Goal: Information Seeking & Learning: Learn about a topic

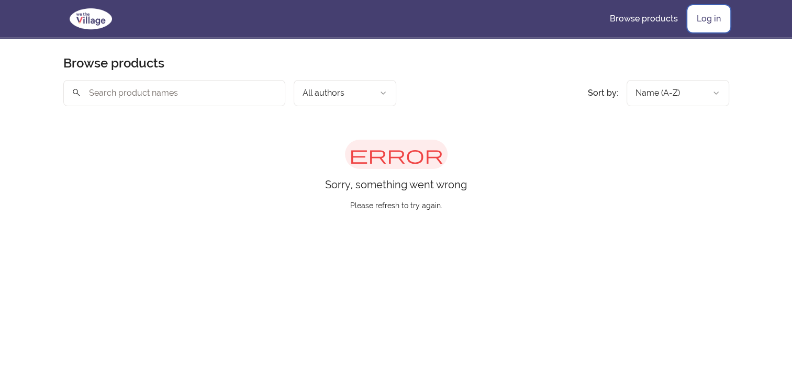
click at [711, 27] on link "Log in" at bounding box center [708, 18] width 41 height 25
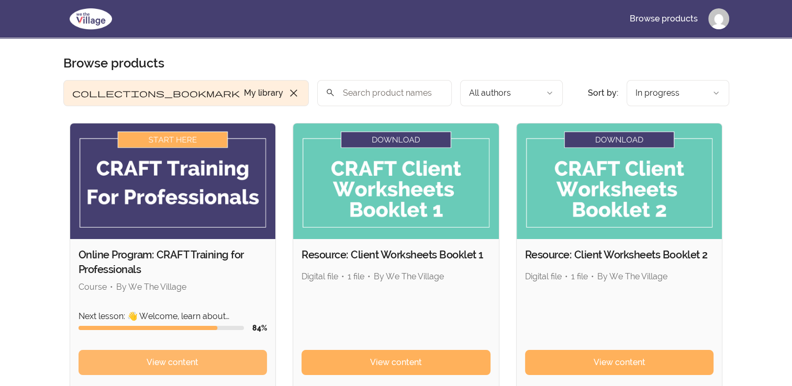
click at [197, 361] on span "View content" at bounding box center [173, 362] width 52 height 13
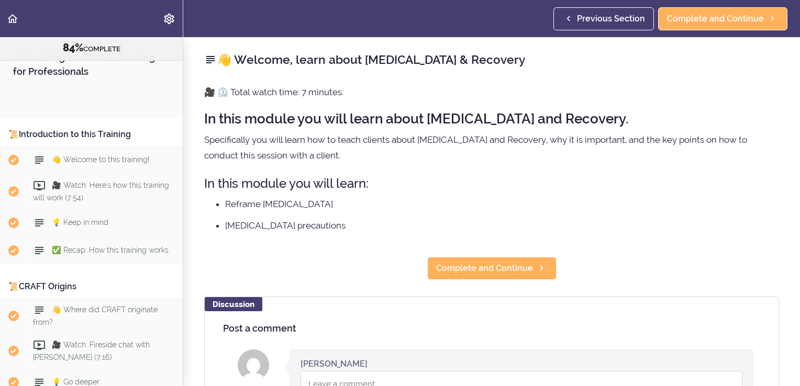
scroll to position [6668, 0]
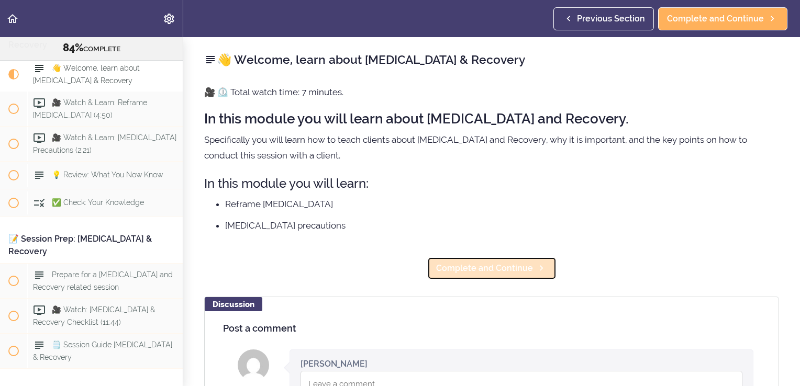
click at [522, 265] on span "Complete and Continue" at bounding box center [484, 268] width 97 height 13
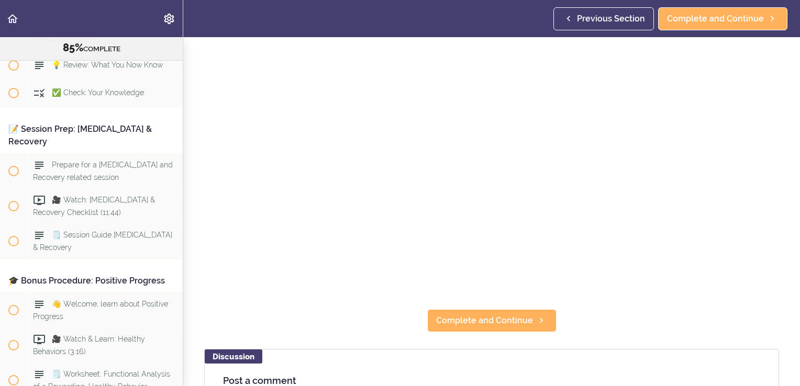
scroll to position [119, 0]
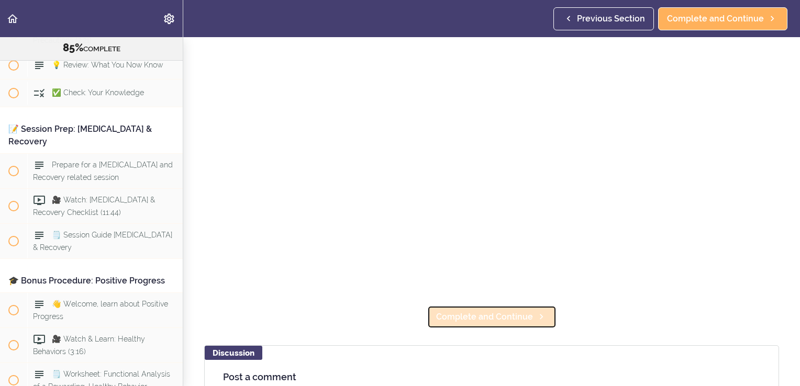
drag, startPoint x: 433, startPoint y: 309, endPoint x: 432, endPoint y: 314, distance: 5.3
click at [432, 314] on link "Complete and Continue" at bounding box center [491, 317] width 129 height 23
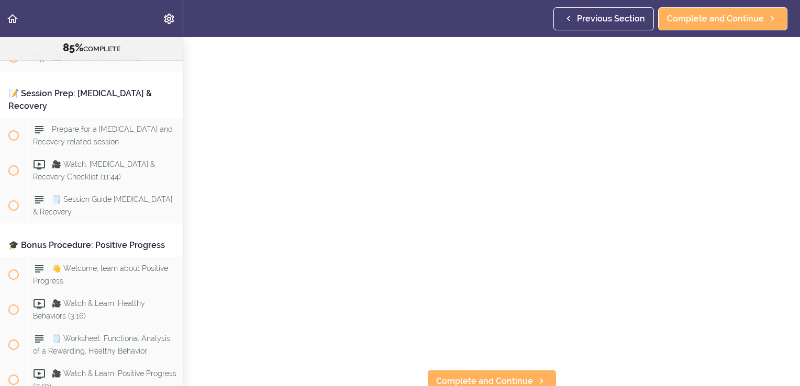
scroll to position [57, 0]
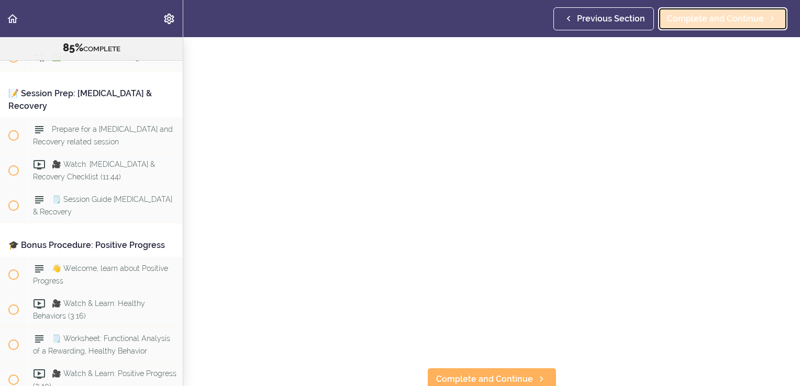
click at [758, 20] on span "Complete and Continue" at bounding box center [715, 19] width 97 height 13
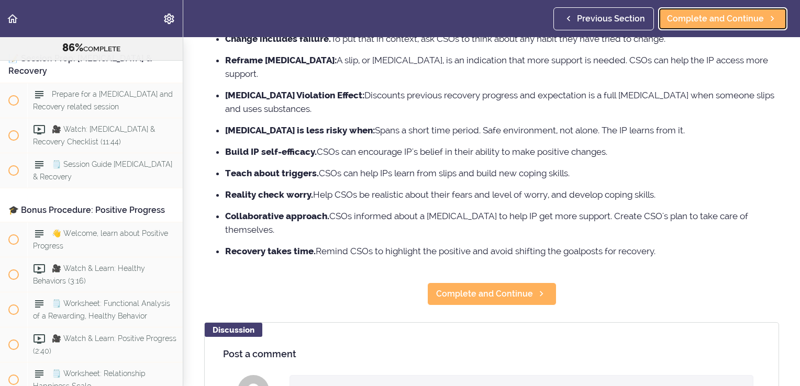
scroll to position [153, 0]
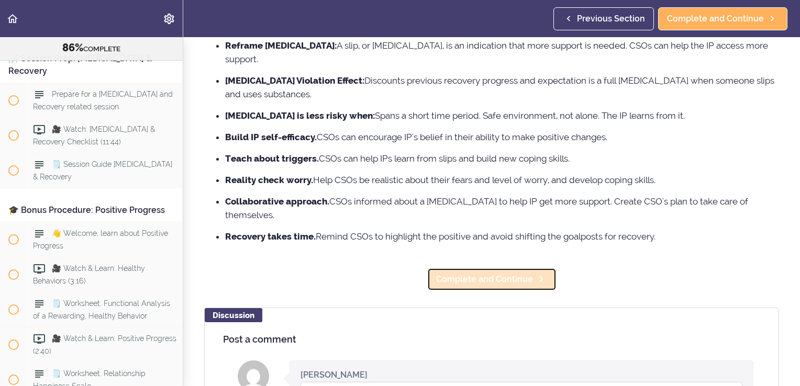
click at [502, 273] on span "Complete and Continue" at bounding box center [484, 279] width 97 height 13
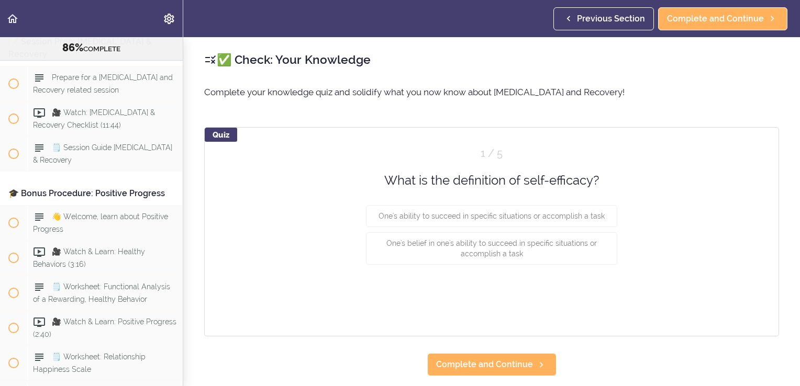
scroll to position [6876, 0]
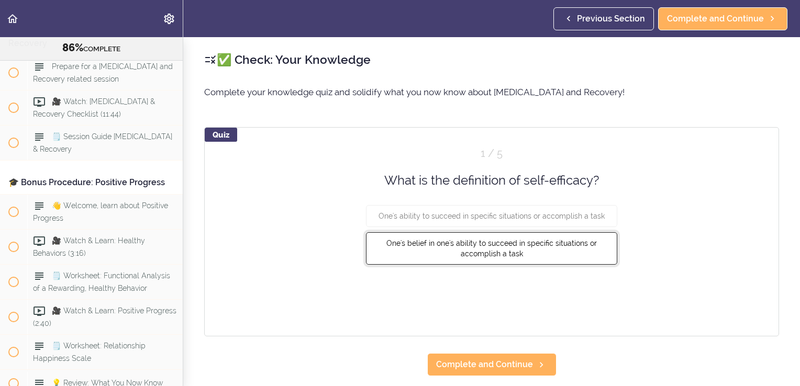
click at [570, 248] on button "One's belief in one's ability to succeed in specific situations or accomplish a…" at bounding box center [491, 248] width 251 height 32
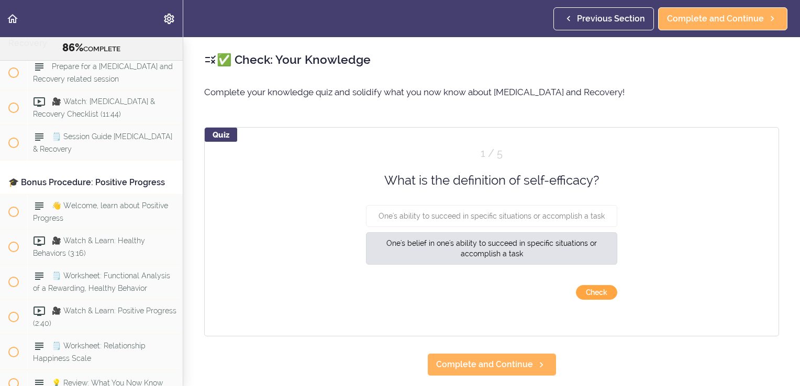
click at [591, 290] on button "Check" at bounding box center [596, 292] width 41 height 15
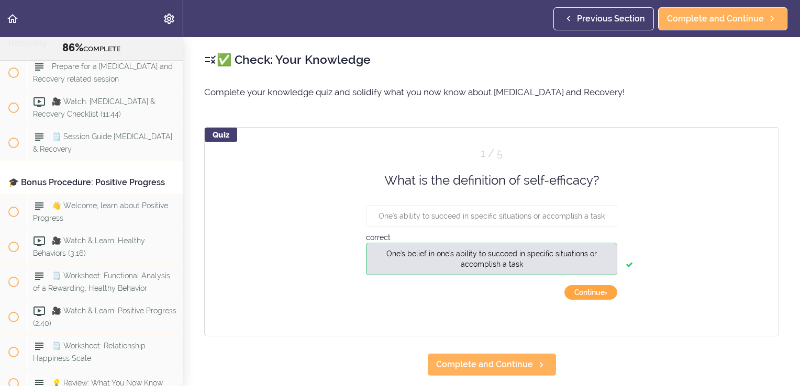
click at [591, 290] on button "Continue ›" at bounding box center [590, 292] width 53 height 15
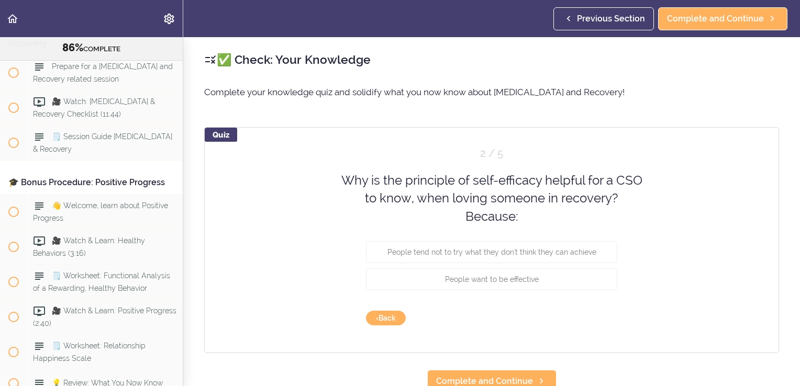
click at [583, 263] on div "People tend not to try what they don't think they can achieve" at bounding box center [491, 254] width 251 height 27
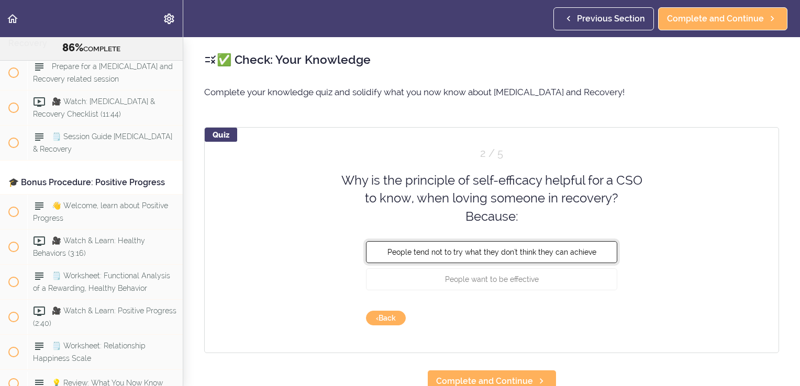
click at [583, 257] on button "People tend not to try what they don't think they can achieve" at bounding box center [491, 252] width 251 height 22
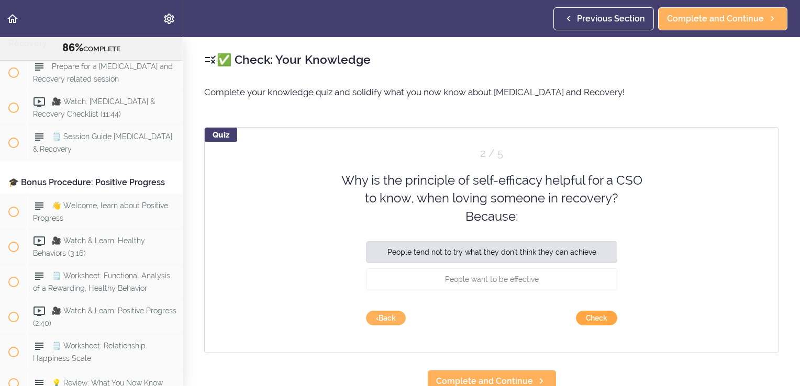
click at [589, 319] on button "Check" at bounding box center [596, 318] width 41 height 15
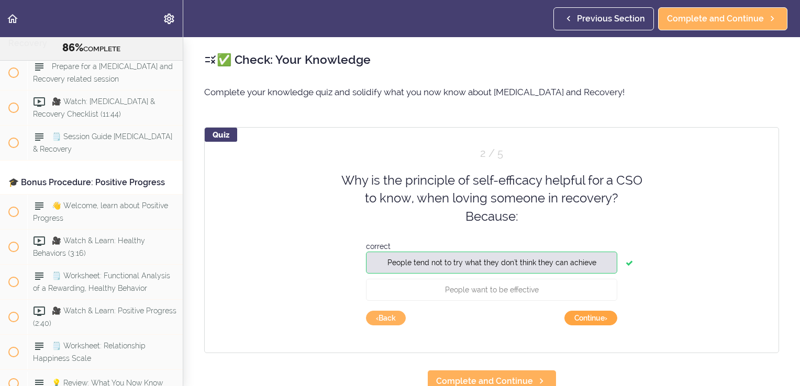
click at [589, 319] on button "Continue ›" at bounding box center [590, 318] width 53 height 15
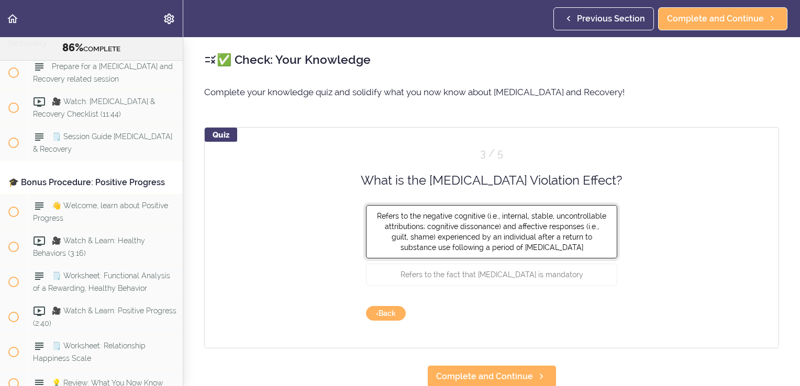
click at [565, 240] on span "Refers to the negative cognitive (i.e., internal, stable, uncontrollable attrib…" at bounding box center [491, 232] width 229 height 40
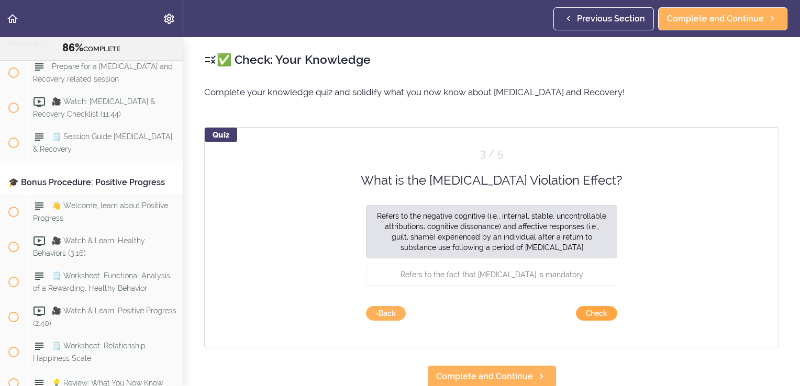
click at [600, 314] on button "Check" at bounding box center [596, 313] width 41 height 15
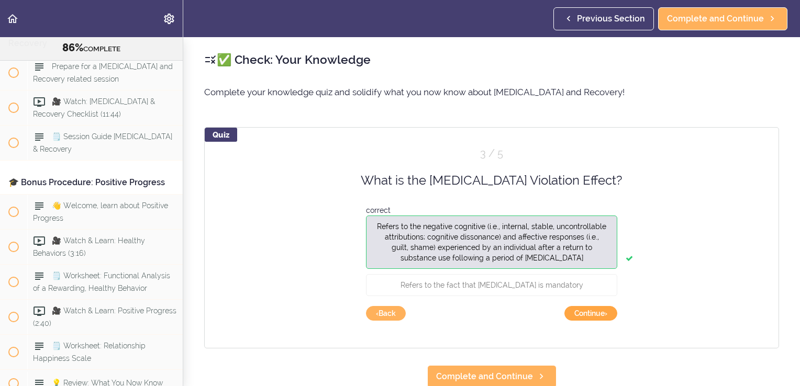
click at [600, 314] on button "Continue ›" at bounding box center [590, 313] width 53 height 15
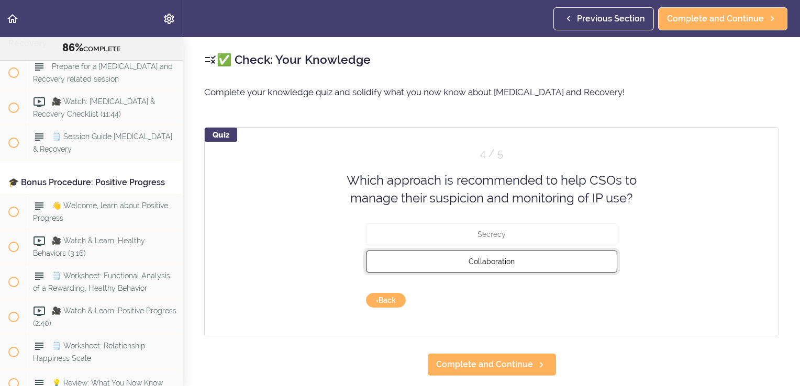
click at [576, 262] on button "Collaboration" at bounding box center [491, 261] width 251 height 22
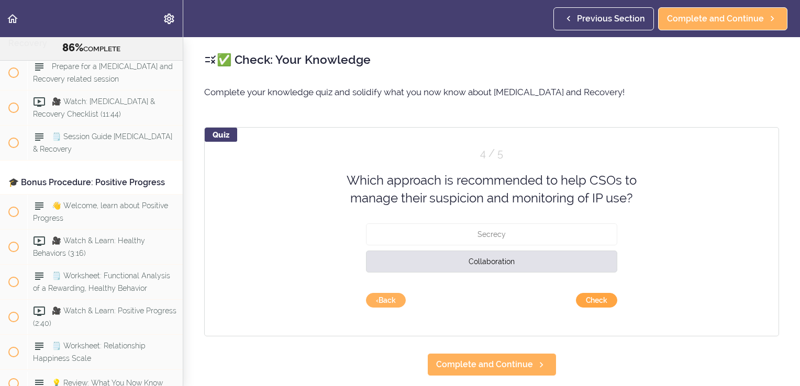
click at [597, 298] on button "Check" at bounding box center [596, 300] width 41 height 15
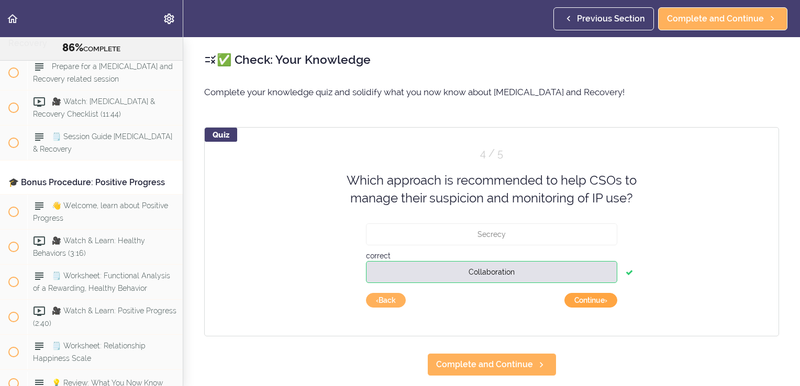
click at [597, 298] on button "Continue ›" at bounding box center [590, 300] width 53 height 15
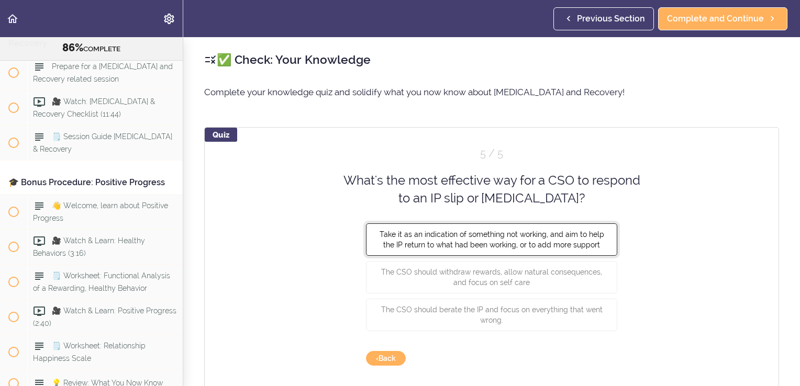
click at [571, 235] on span "Take it as an indication of something not working, and aim to help the IP retur…" at bounding box center [491, 239] width 224 height 19
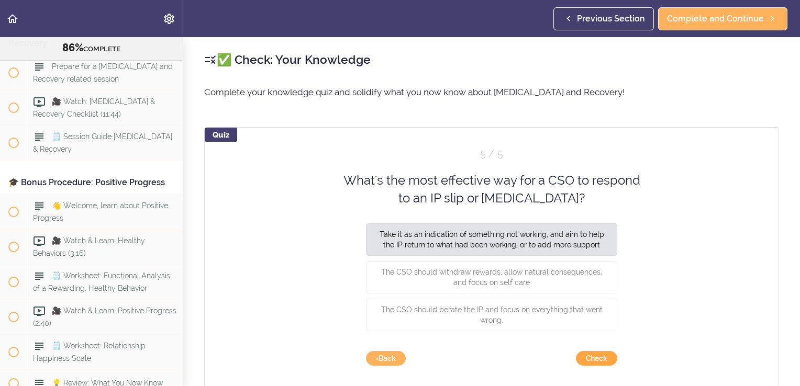
click at [593, 355] on button "Check" at bounding box center [596, 358] width 41 height 15
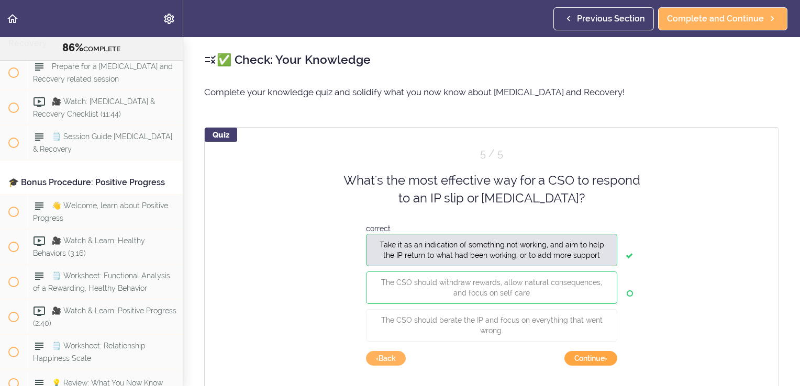
click at [593, 355] on button "Continue ›" at bounding box center [590, 358] width 53 height 15
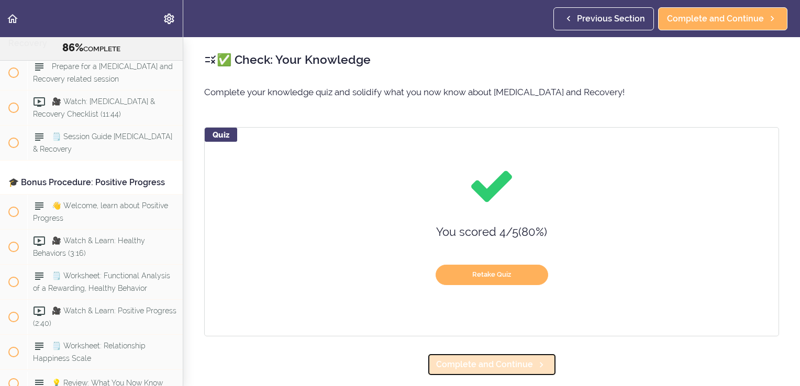
click at [522, 358] on span "Complete and Continue" at bounding box center [484, 364] width 97 height 13
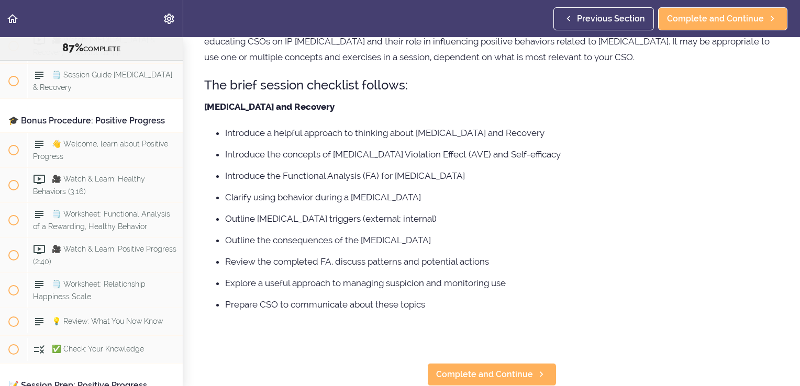
scroll to position [132, 0]
click at [487, 368] on span "Complete and Continue" at bounding box center [484, 374] width 97 height 13
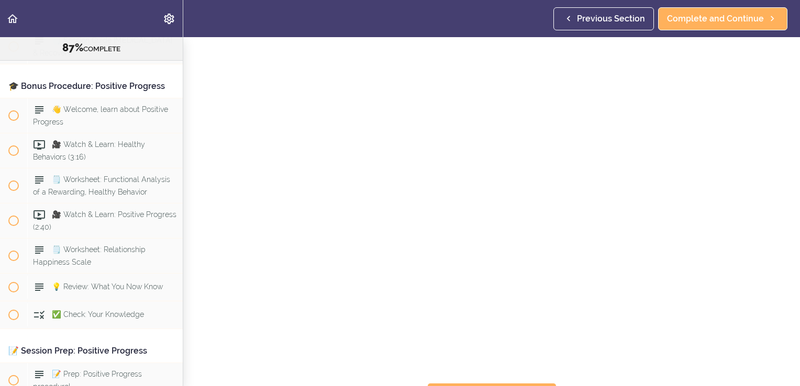
scroll to position [49, 0]
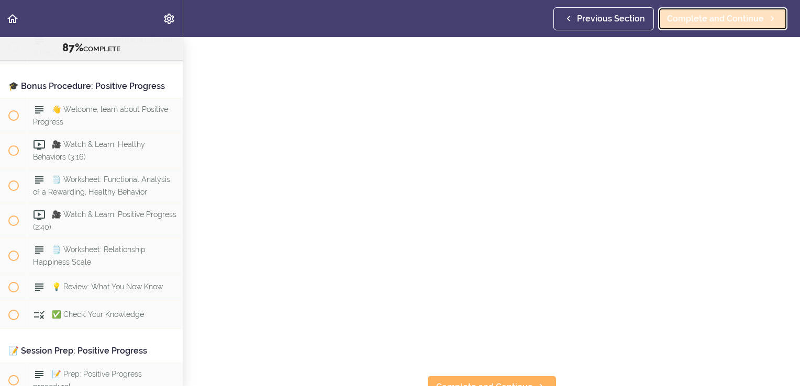
click at [720, 24] on span "Complete and Continue" at bounding box center [715, 19] width 97 height 13
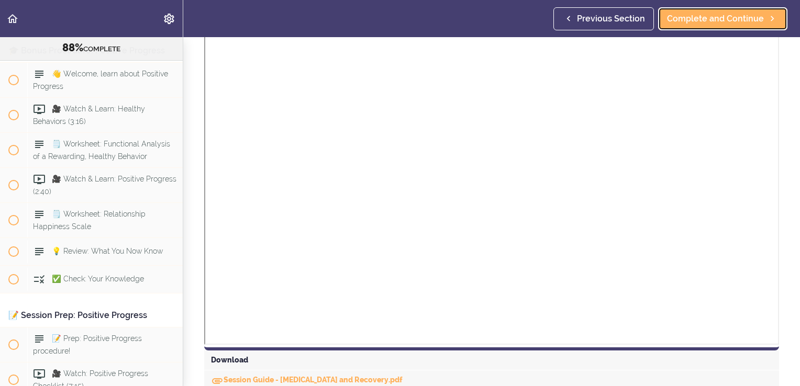
scroll to position [228, 0]
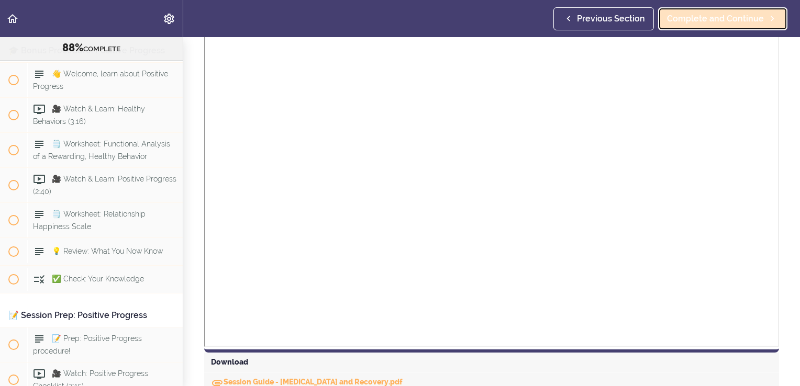
click at [699, 13] on span "Complete and Continue" at bounding box center [715, 19] width 97 height 13
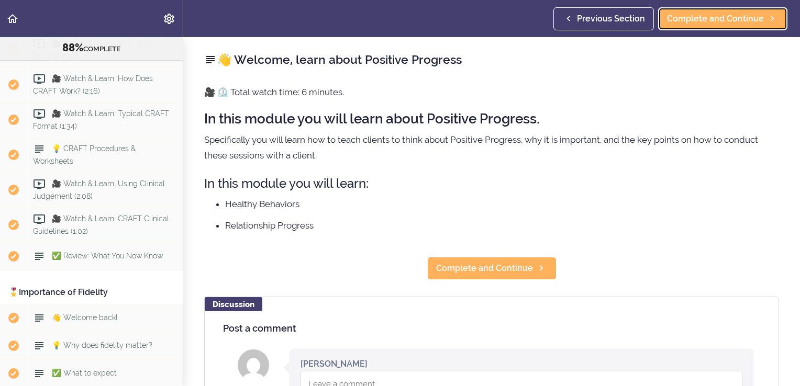
scroll to position [276, 0]
